Goal: Navigation & Orientation: Find specific page/section

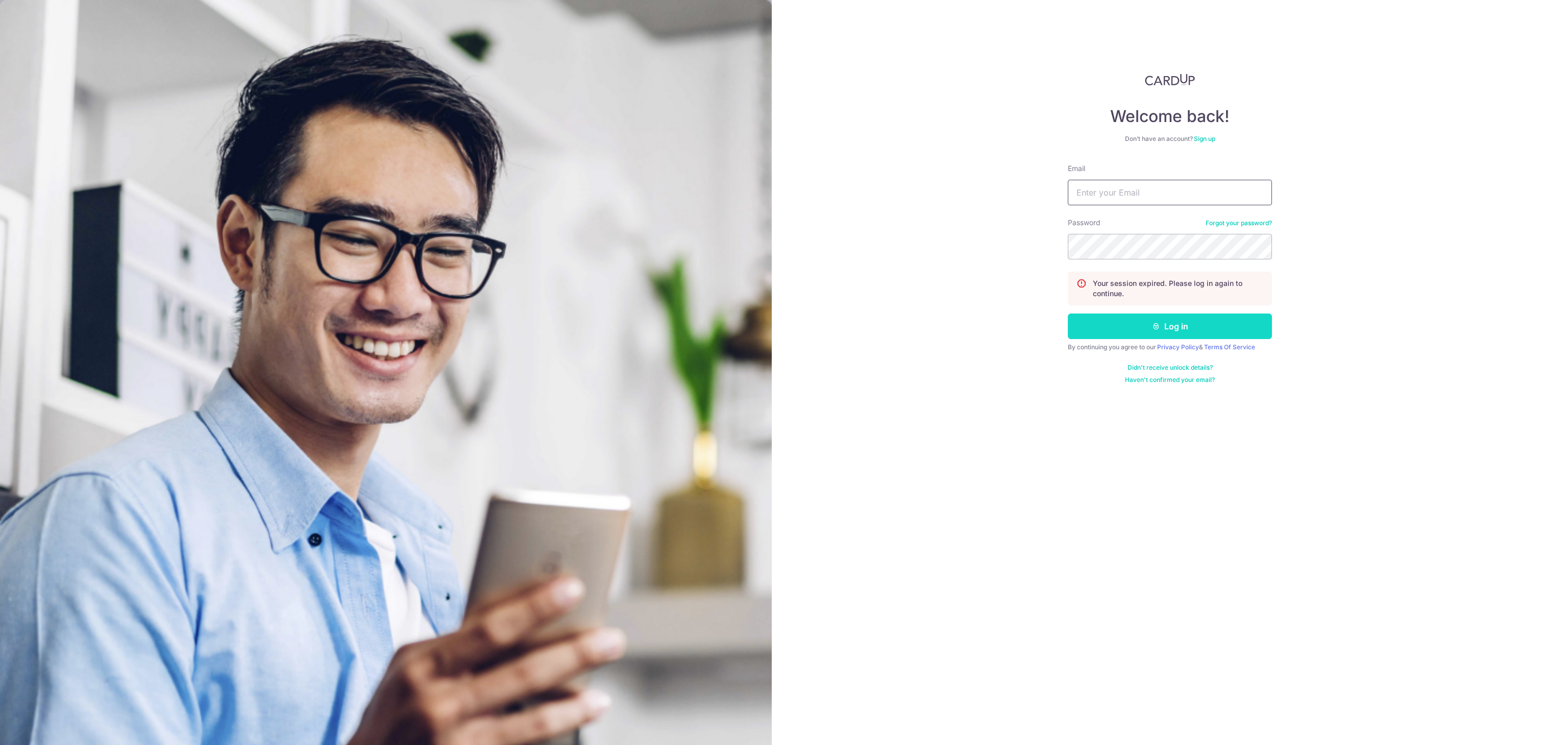
type input "[EMAIL_ADDRESS][DOMAIN_NAME]"
click at [1232, 332] on button "Log in" at bounding box center [1169, 326] width 204 height 25
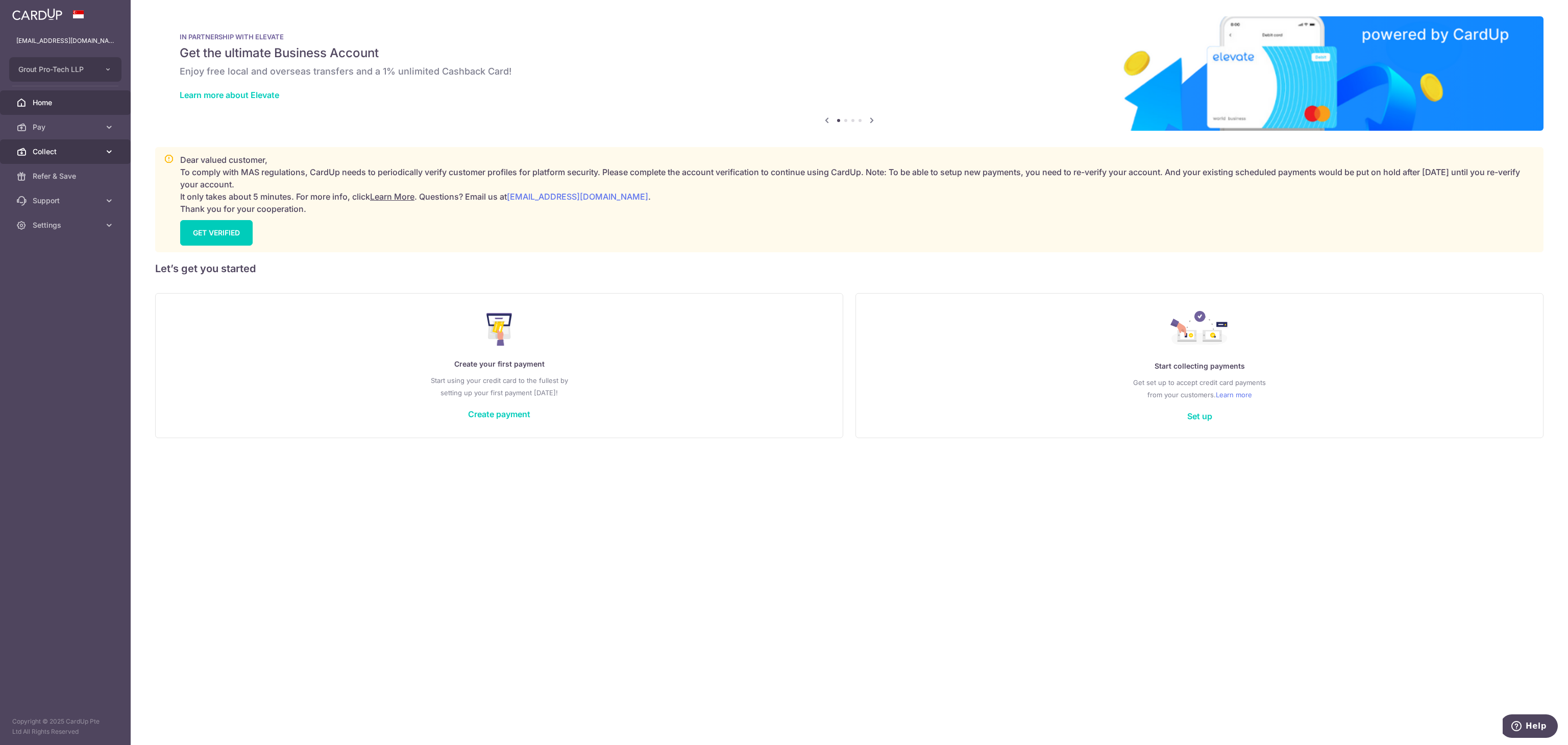
click at [49, 148] on span "Collect" at bounding box center [67, 152] width 67 height 10
click at [63, 188] on link "Payment Pages" at bounding box center [65, 200] width 131 height 25
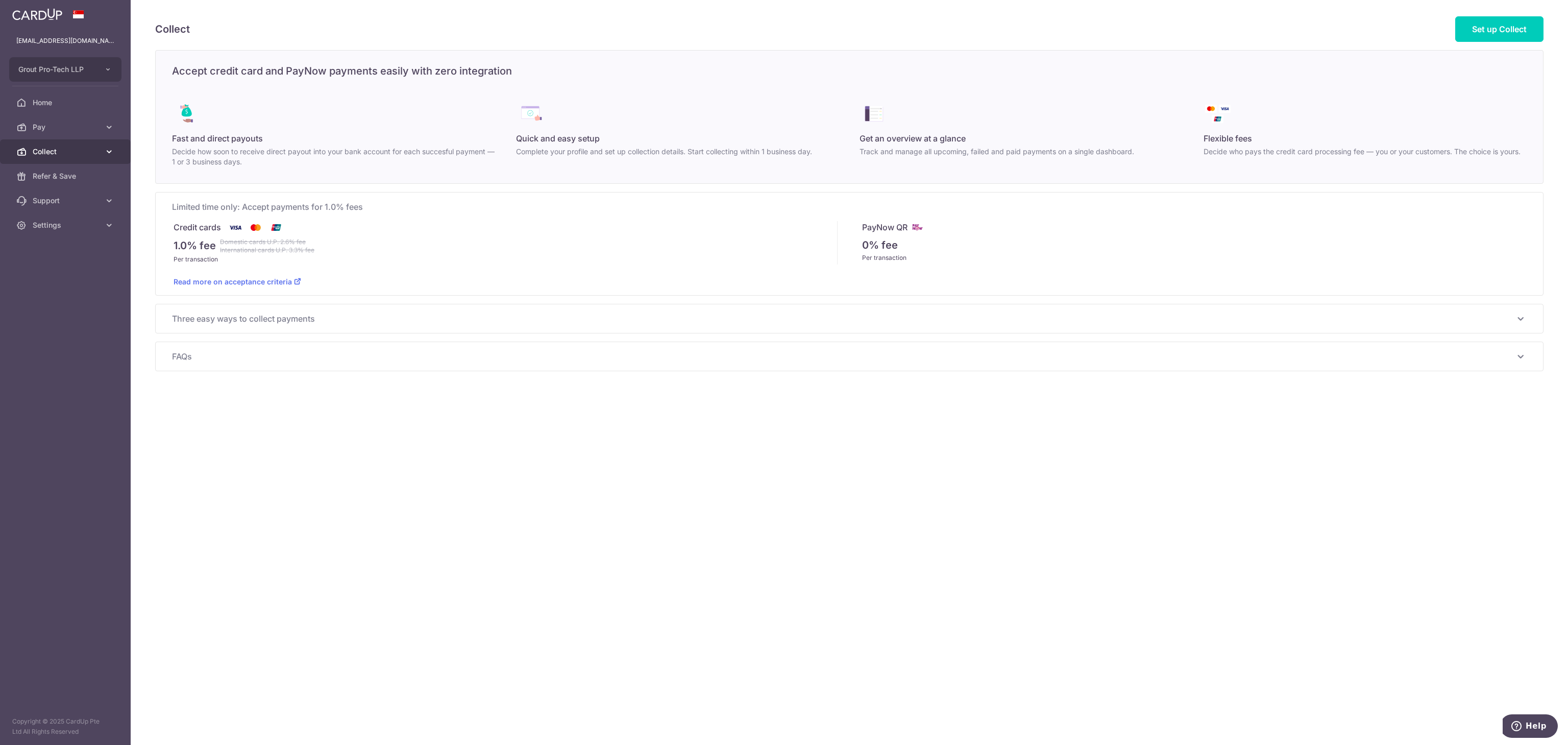
click at [68, 156] on span "Collect" at bounding box center [67, 152] width 67 height 10
click at [86, 173] on span "Dashboard" at bounding box center [67, 177] width 67 height 10
